Goal: Information Seeking & Learning: Learn about a topic

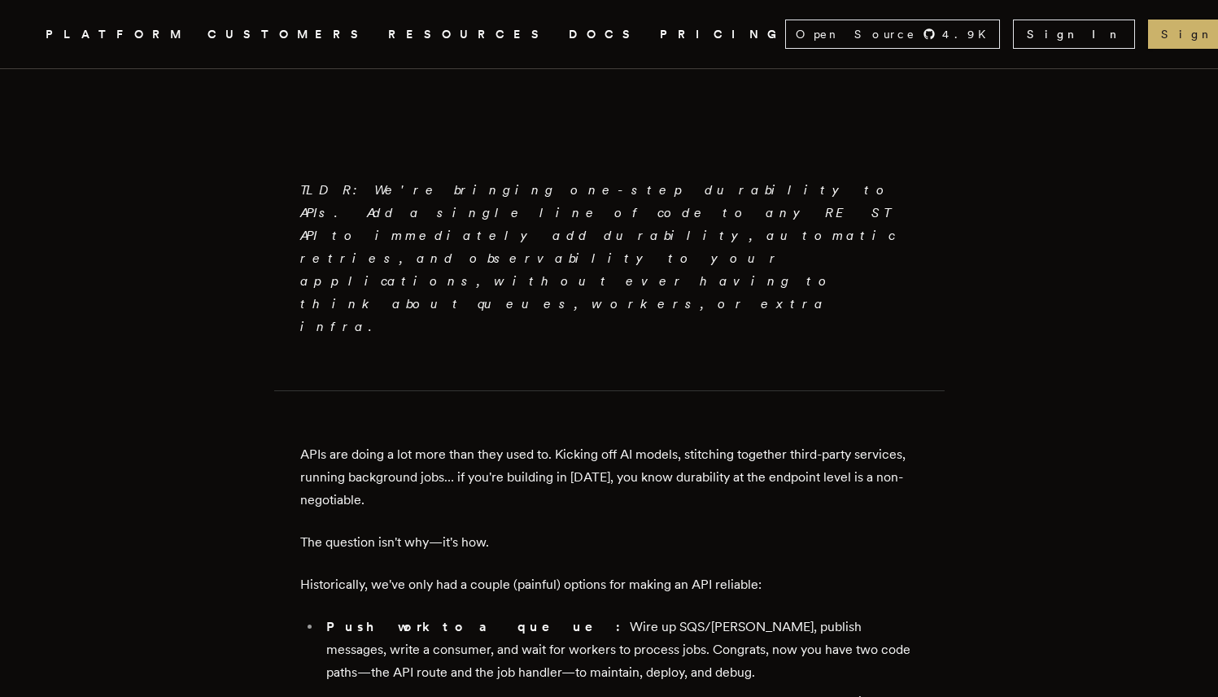
scroll to position [870, 0]
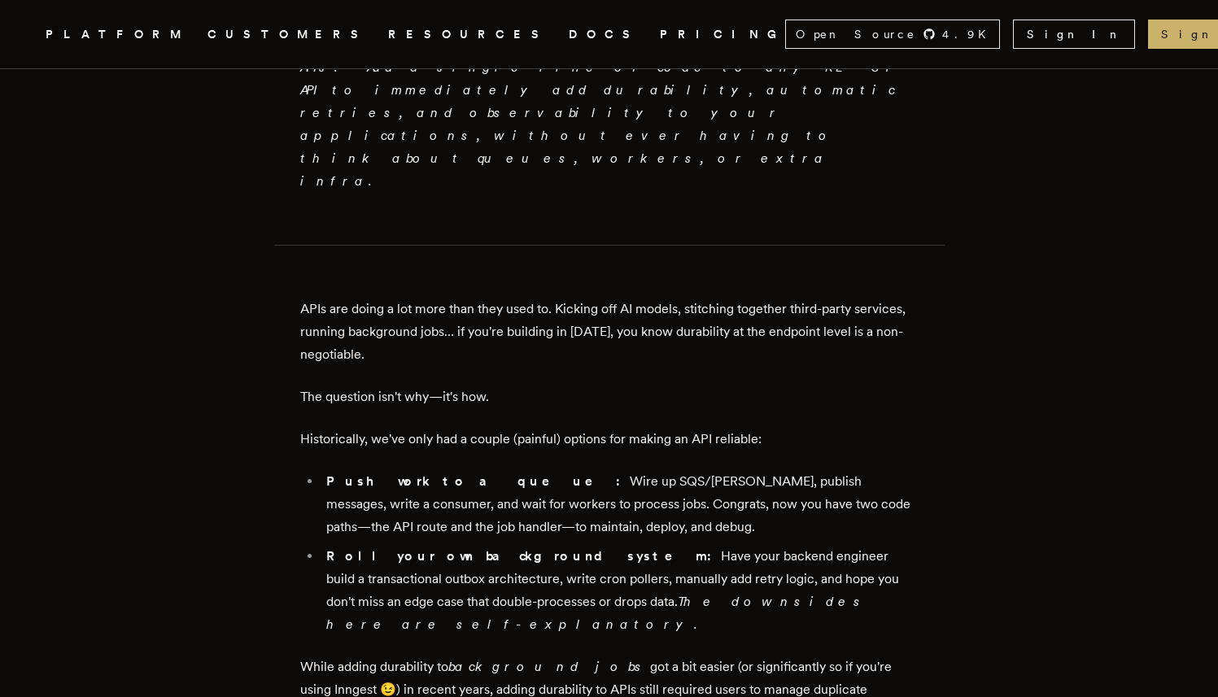
scroll to position [997, 0]
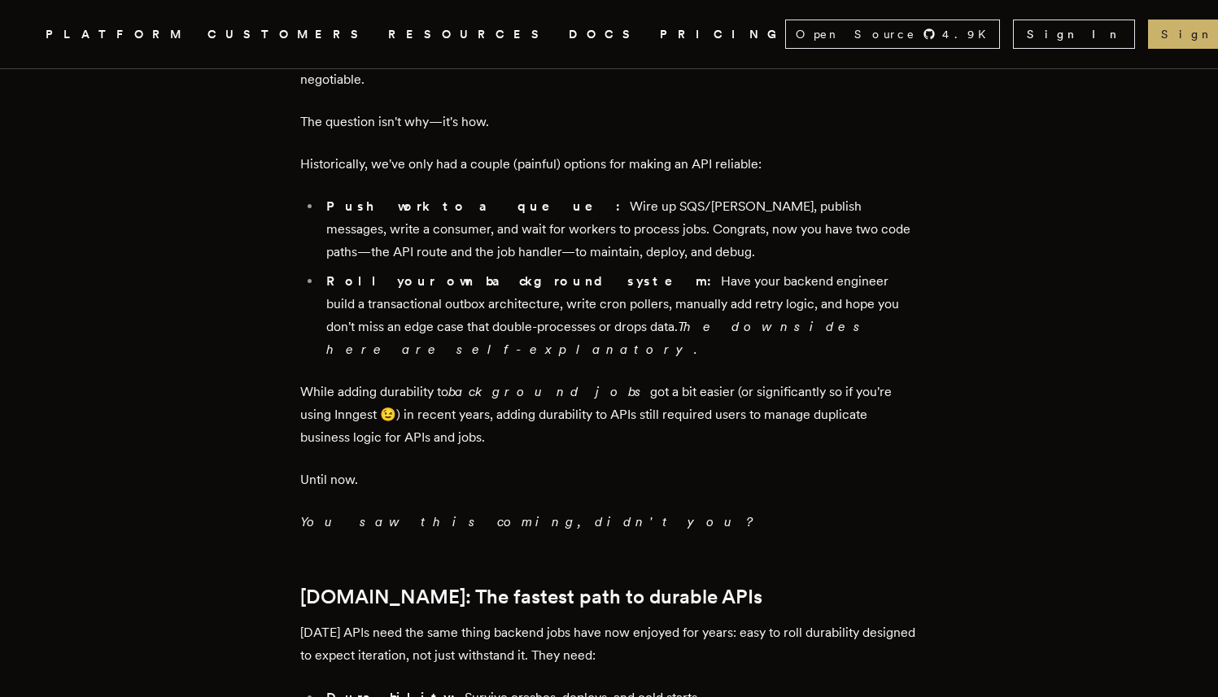
scroll to position [1290, 0]
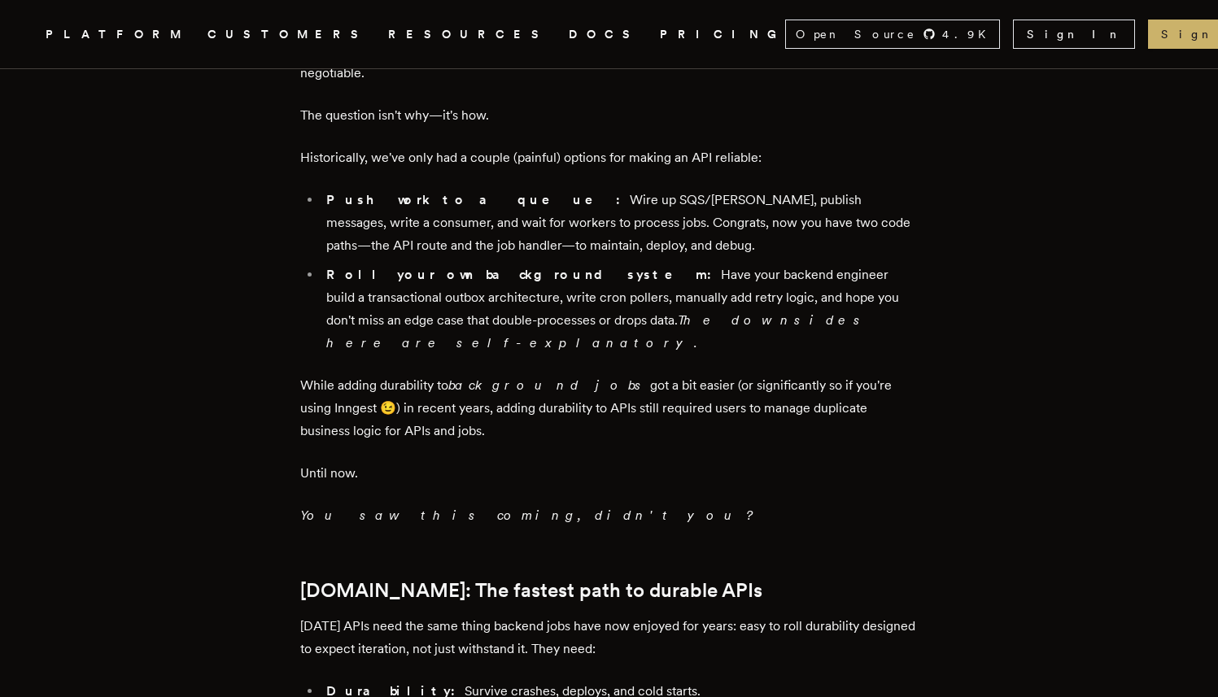
click at [162, 310] on article "Introducing Step.Run Everywhere: Build Unbreakable APIs Tony Holdstock-Brown · …" at bounding box center [609, 653] width 1088 height 3682
click at [165, 417] on article "Introducing Step.Run Everywhere: Build Unbreakable APIs Tony Holdstock-Brown · …" at bounding box center [609, 653] width 1088 height 3682
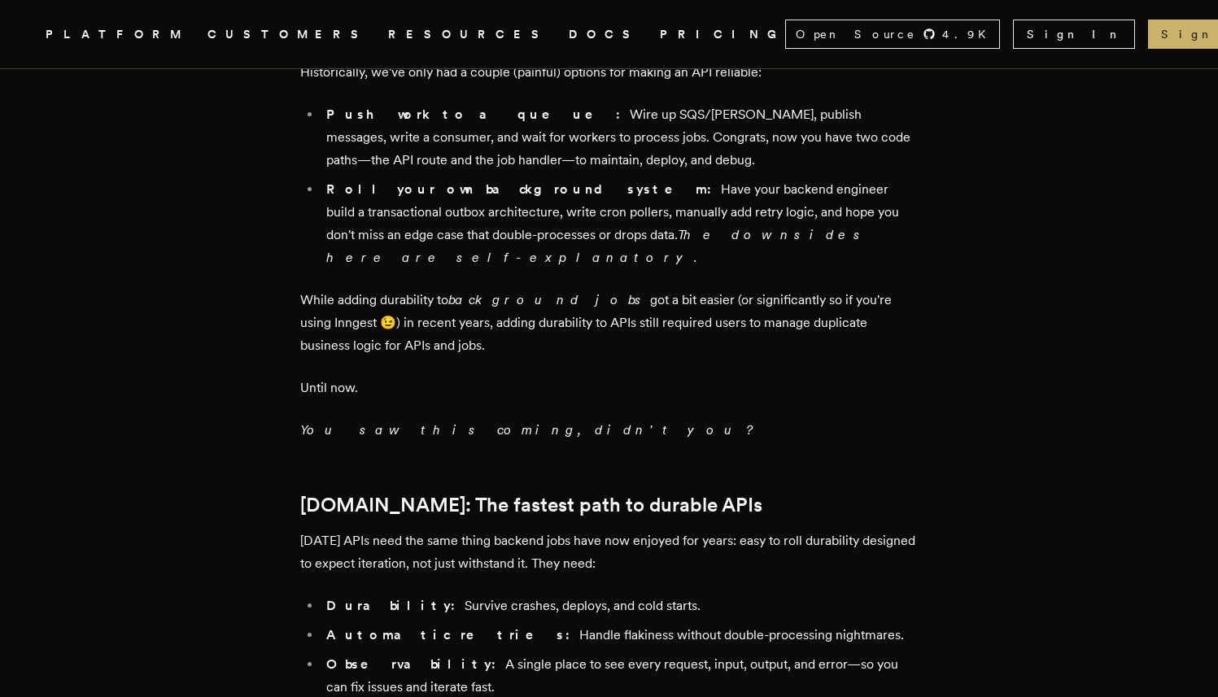
scroll to position [1376, 0]
click at [150, 291] on article "Introducing Step.Run Everywhere: Build Unbreakable APIs Tony Holdstock-Brown · …" at bounding box center [609, 567] width 1088 height 3682
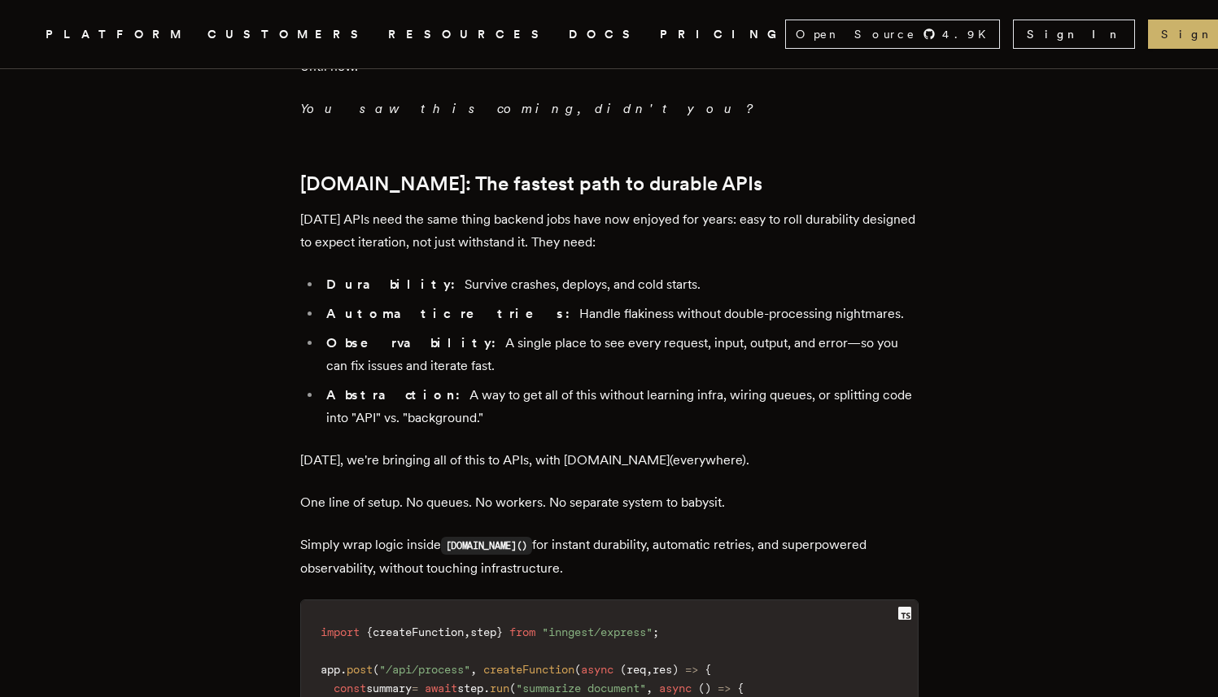
scroll to position [1673, 0]
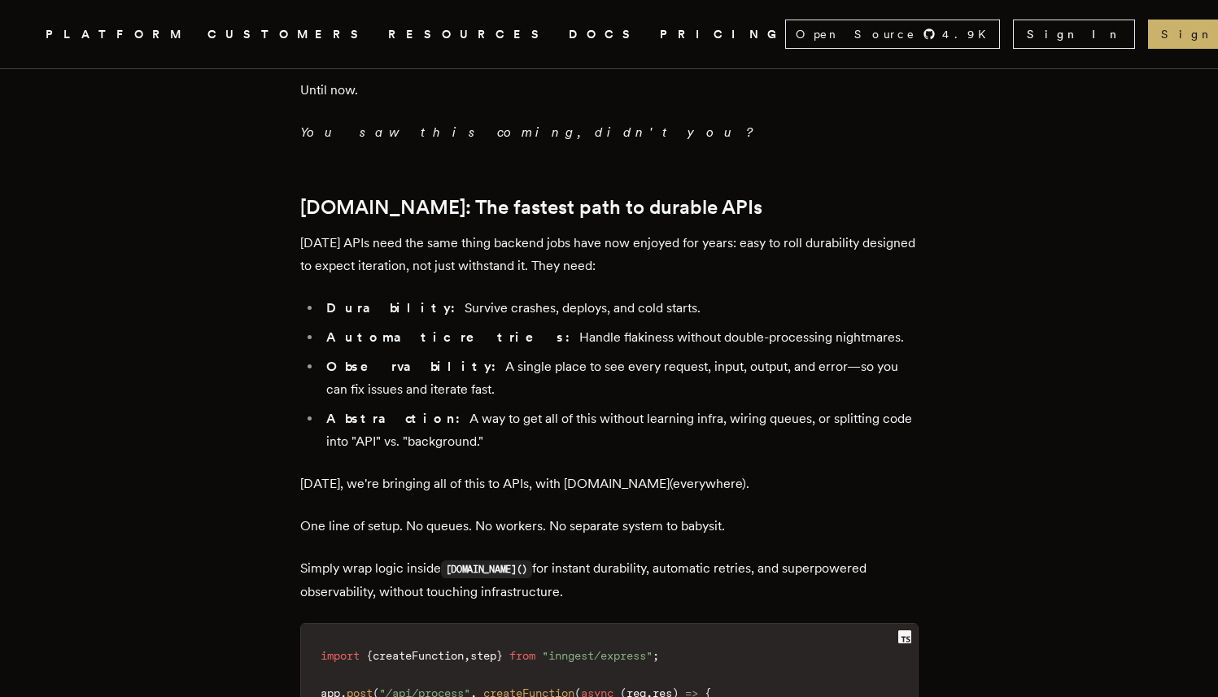
click at [142, 233] on article "Introducing Step.Run Everywhere: Build Unbreakable APIs Tony Holdstock-Brown · …" at bounding box center [609, 270] width 1088 height 3682
click at [147, 311] on article "Introducing Step.Run Everywhere: Build Unbreakable APIs Tony Holdstock-Brown · …" at bounding box center [609, 270] width 1088 height 3682
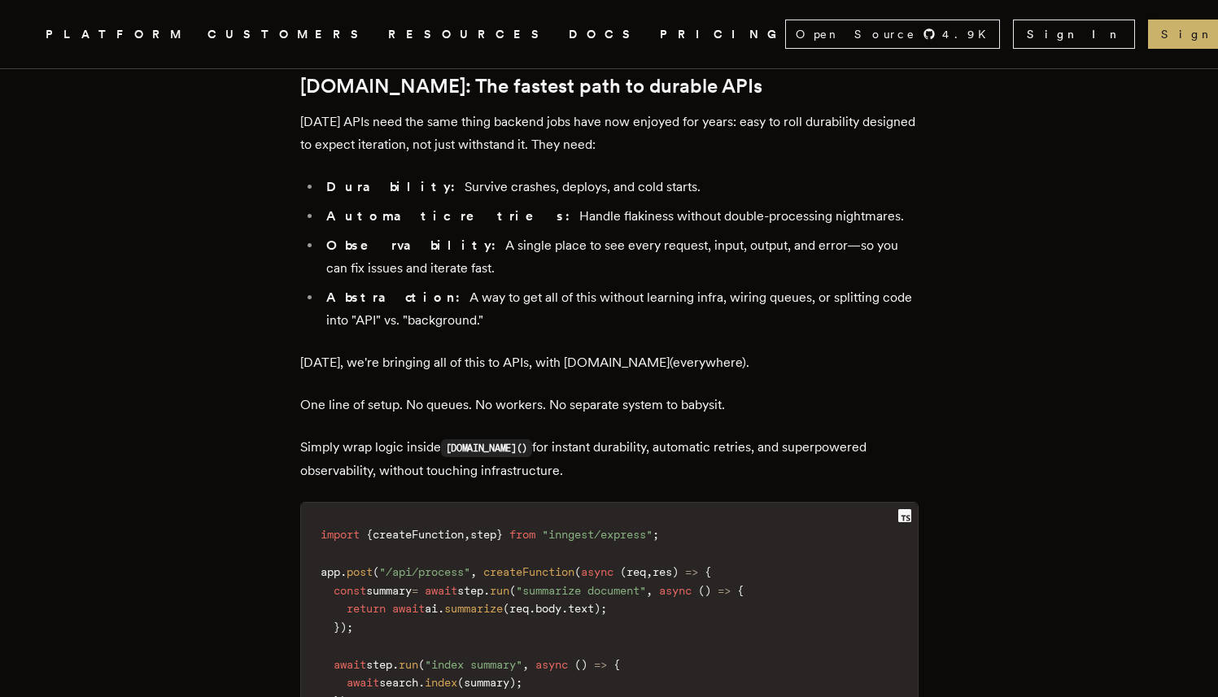
scroll to position [1800, 0]
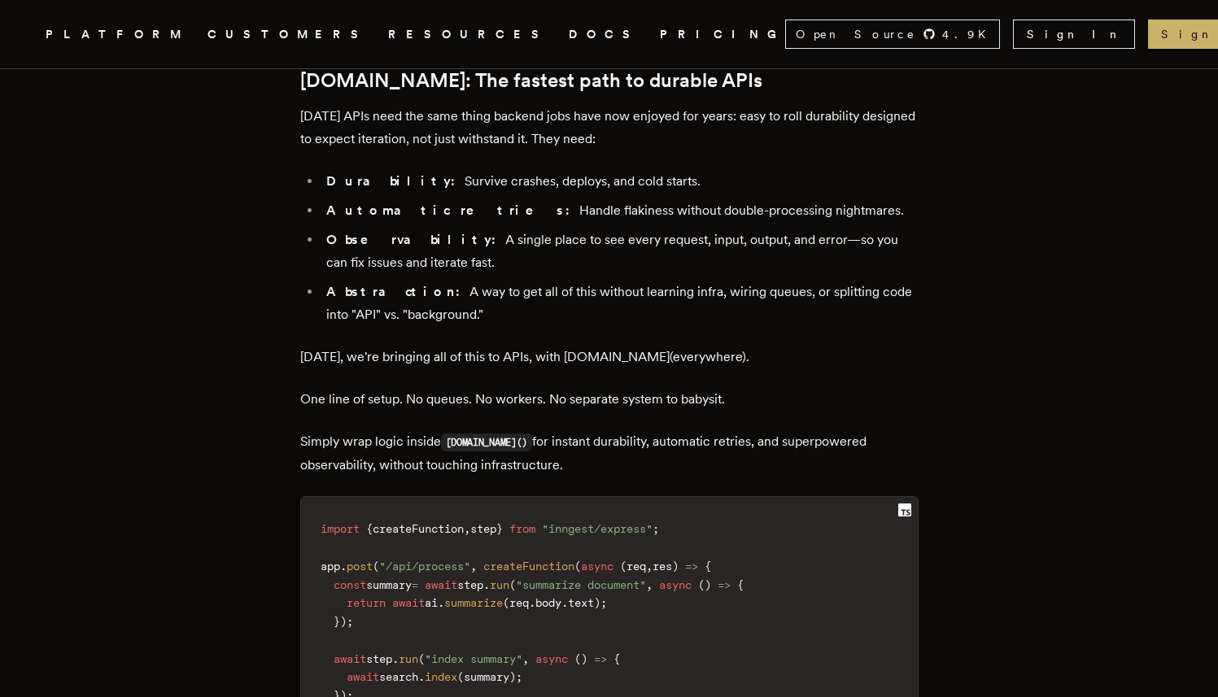
click at [147, 347] on article "Introducing Step.Run Everywhere: Build Unbreakable APIs Tony Holdstock-Brown · …" at bounding box center [609, 143] width 1088 height 3682
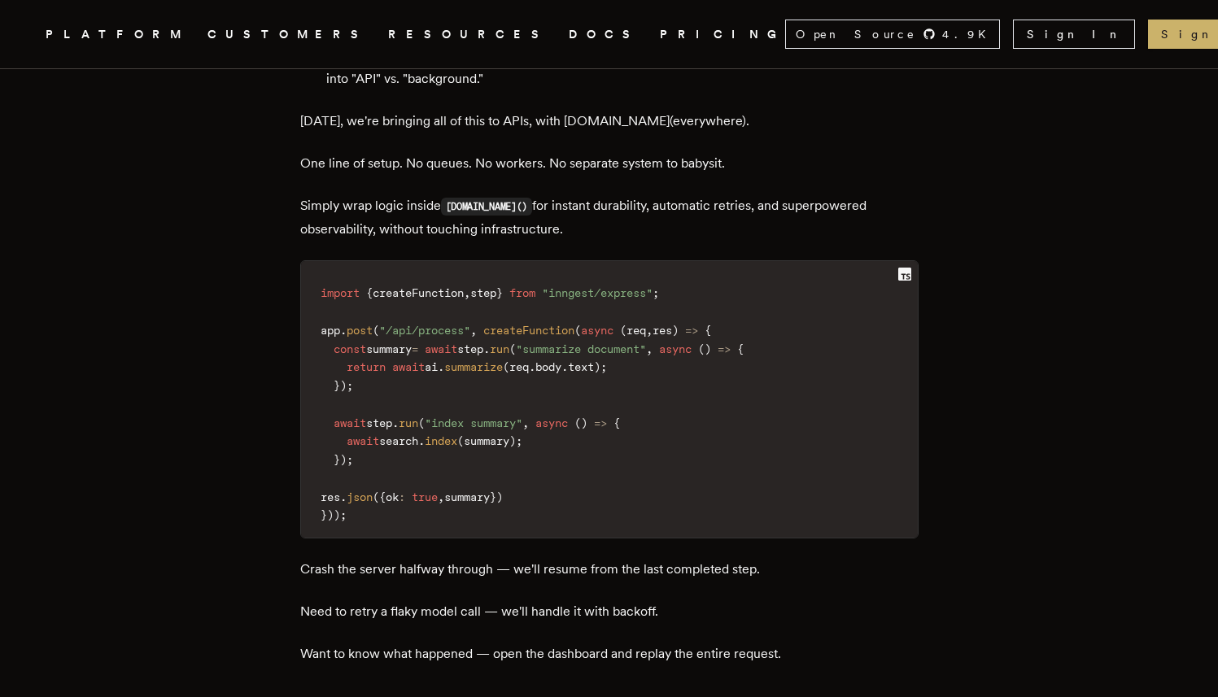
scroll to position [2061, 0]
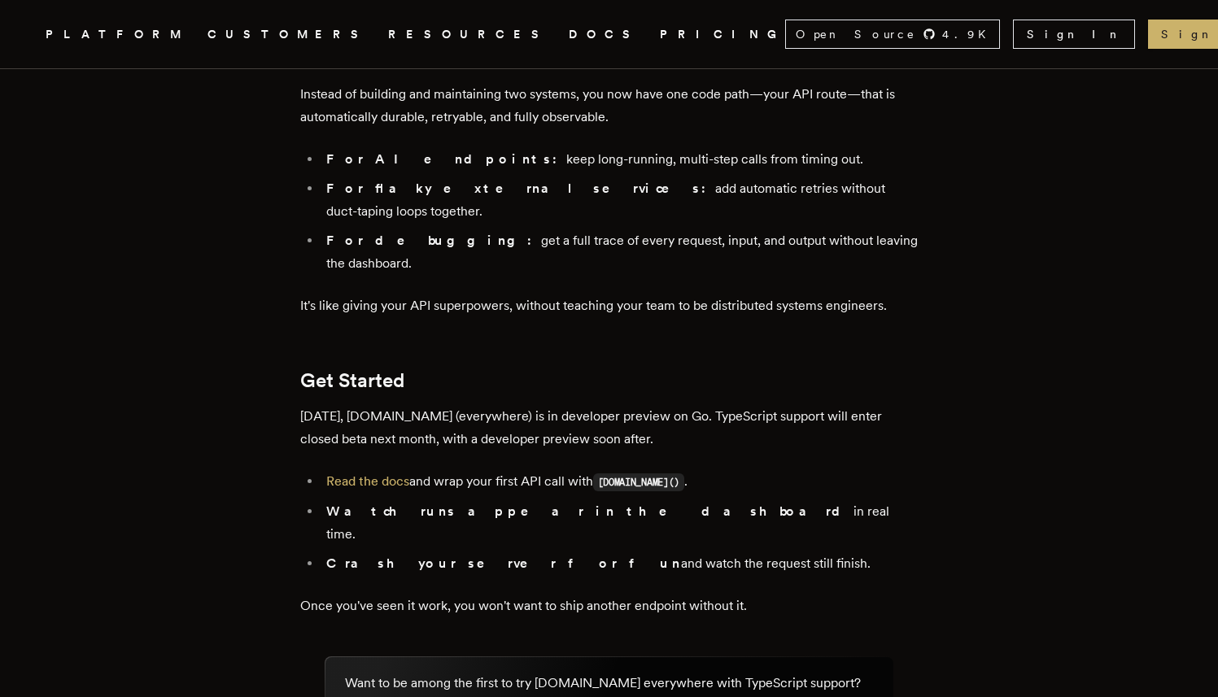
scroll to position [2706, 0]
click at [384, 474] on link "Read the docs" at bounding box center [367, 481] width 83 height 15
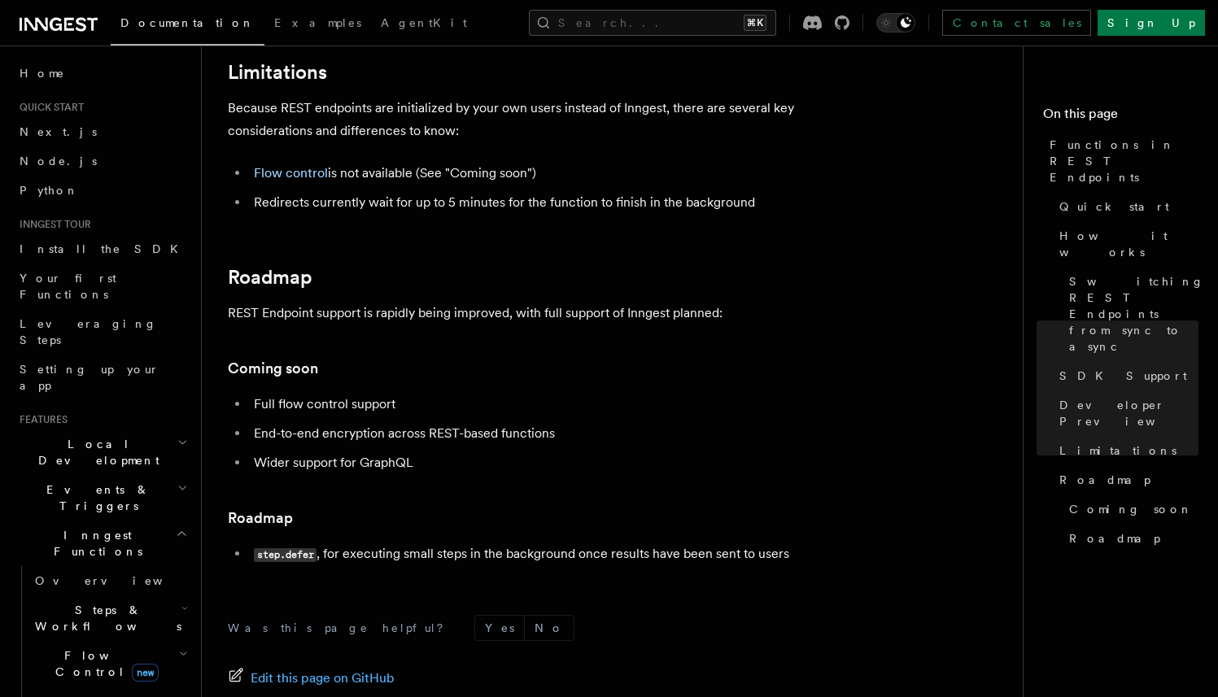
scroll to position [2879, 0]
